Goal: Information Seeking & Learning: Learn about a topic

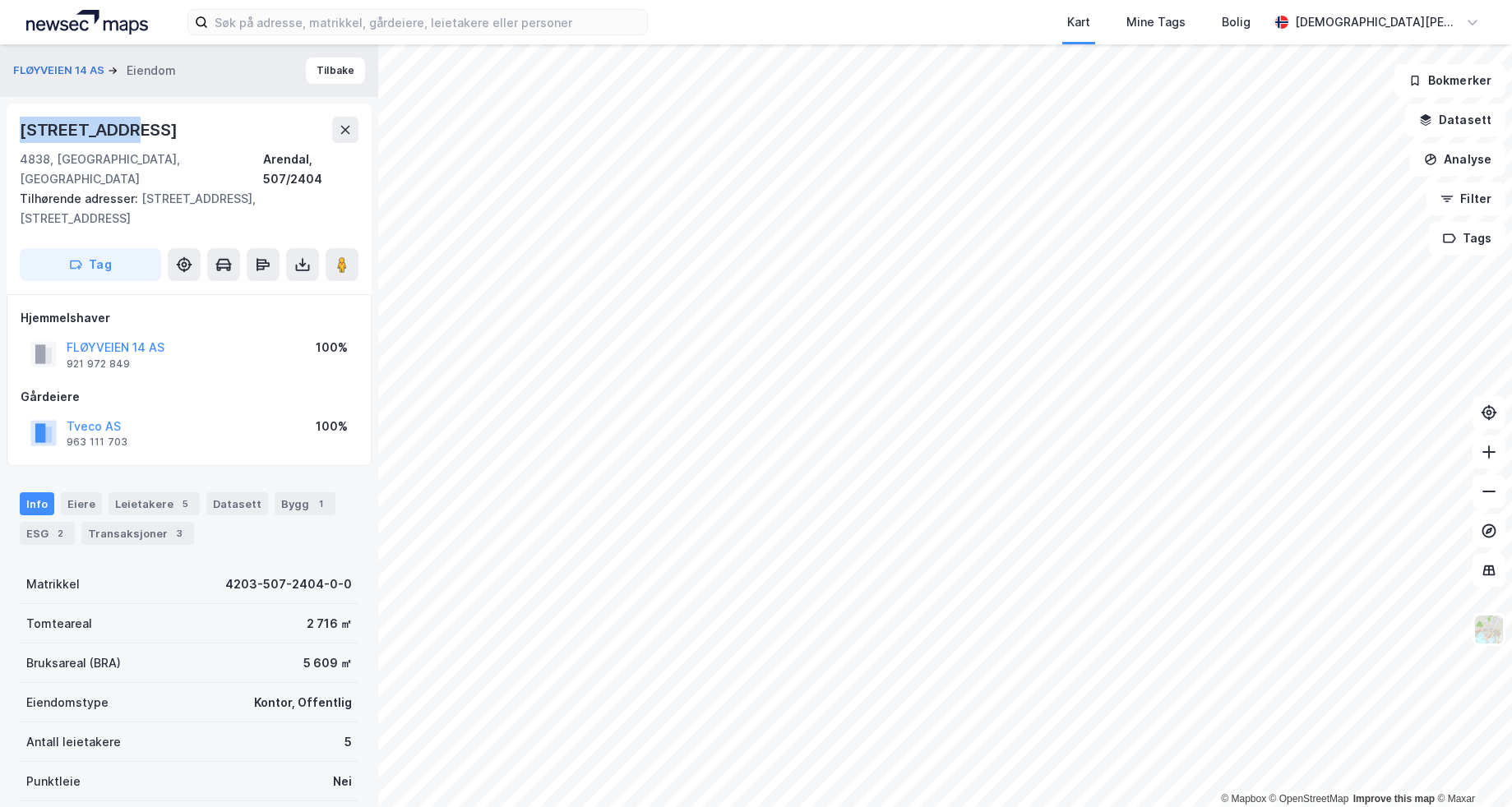
drag, startPoint x: 118, startPoint y: 133, endPoint x: 1, endPoint y: 131, distance: 117.0
click at [1, 131] on div "FLØYVEIEN 14 AS Eiendom Tilbake Fløyveien 14 4838, Arendal, Agder Arendal, 507/…" at bounding box center [189, 426] width 378 height 762
